Goal: Check status: Check status

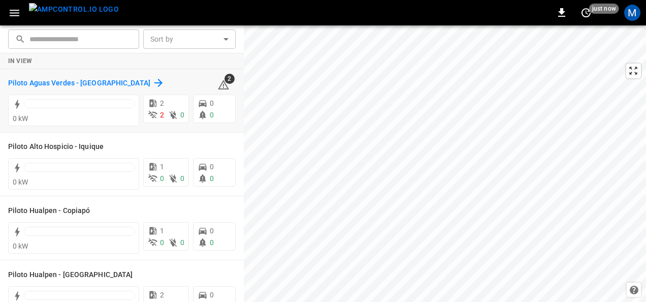
click at [108, 85] on h6 "Piloto Aguas Verdes - [GEOGRAPHIC_DATA]" at bounding box center [79, 83] width 142 height 11
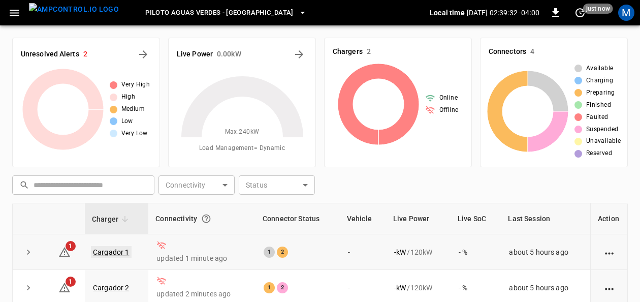
click at [110, 252] on link "Cargador 1" at bounding box center [111, 252] width 41 height 12
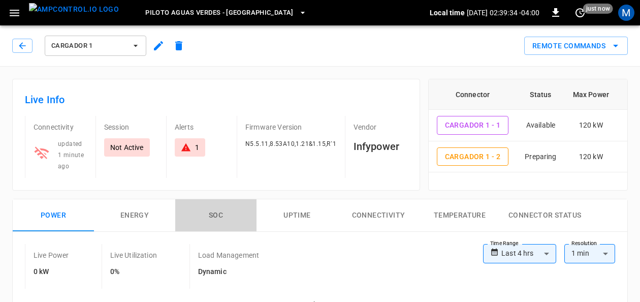
click at [208, 215] on button "SOC" at bounding box center [215, 215] width 81 height 33
